Goal: Entertainment & Leisure: Consume media (video, audio)

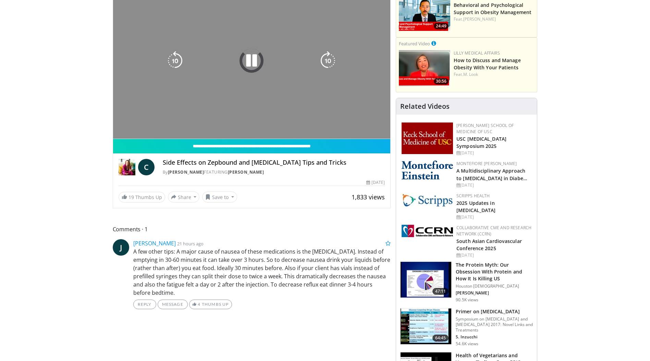
scroll to position [137, 0]
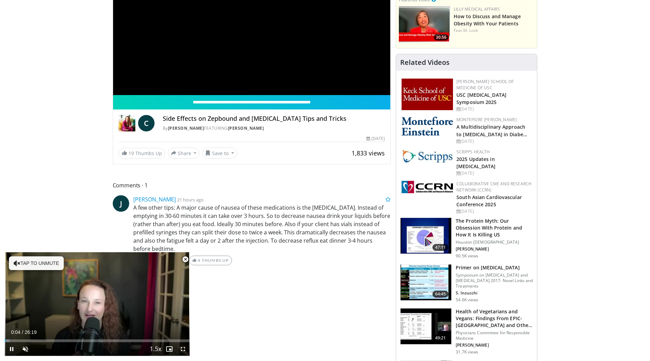
click at [184, 259] on span "Video Player" at bounding box center [186, 259] width 14 height 14
